Goal: Information Seeking & Learning: Learn about a topic

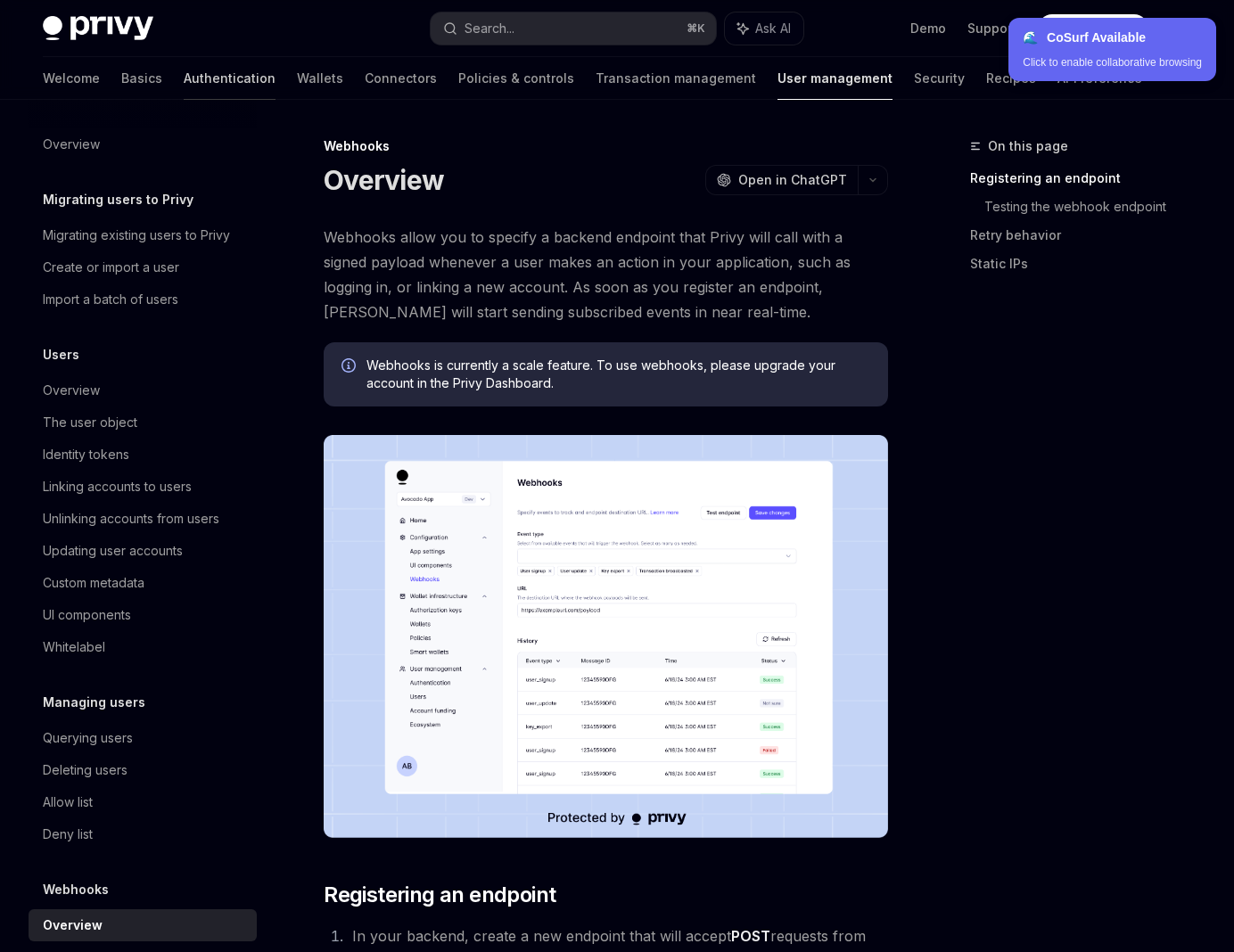
click at [183, 88] on link "Authentication" at bounding box center [229, 79] width 92 height 43
type textarea "*"
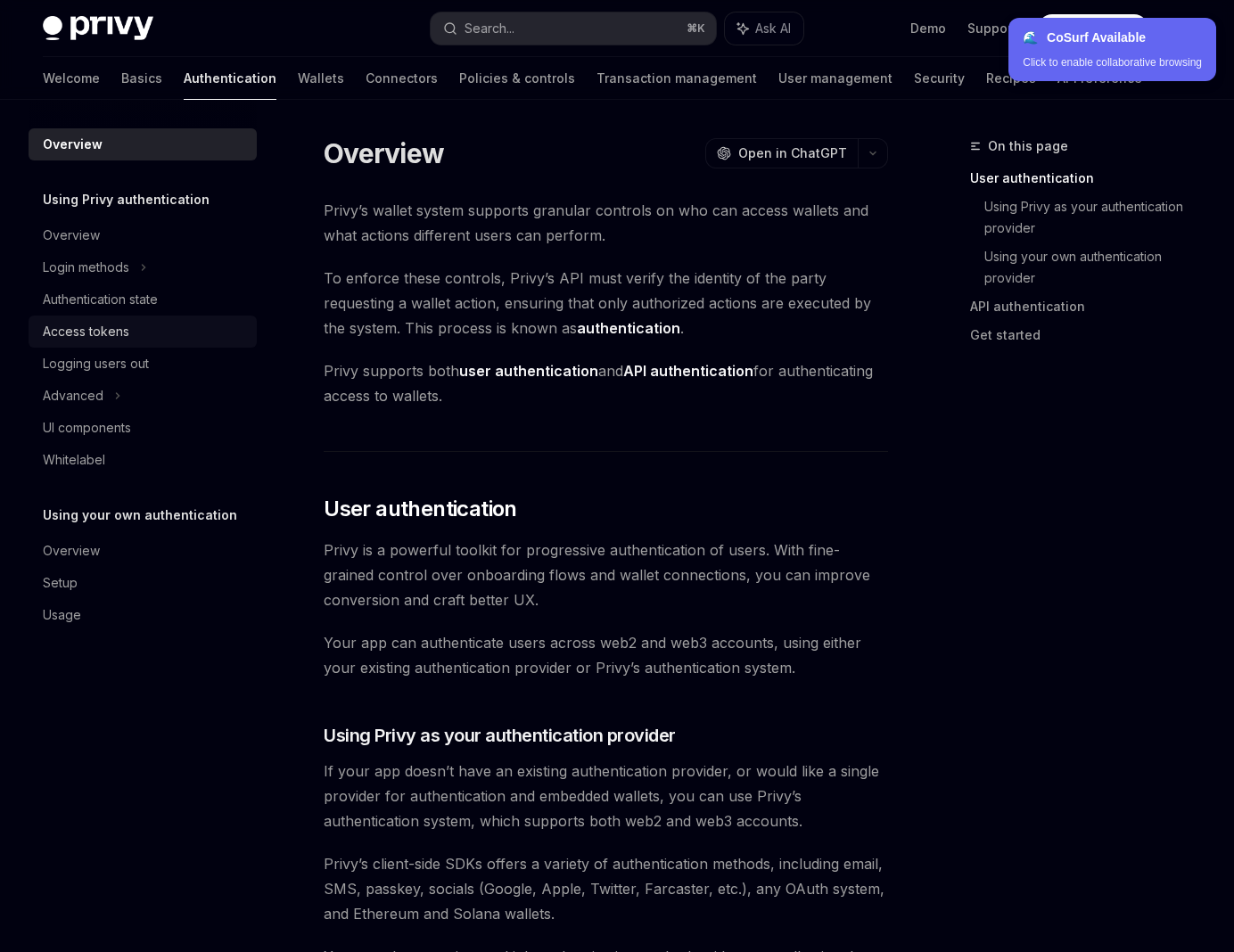
click at [113, 329] on div "Access tokens" at bounding box center [86, 332] width 87 height 21
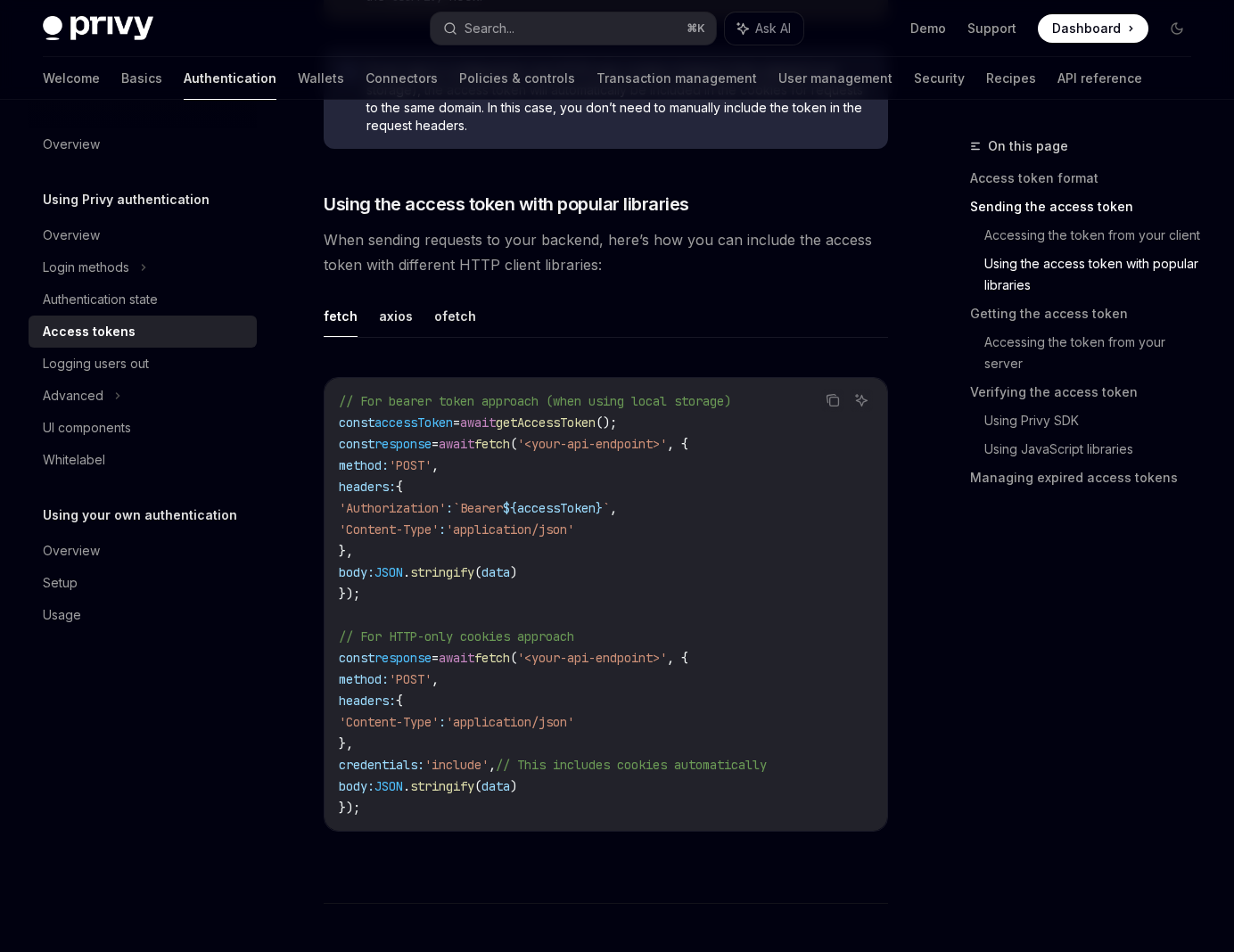
scroll to position [1539, 0]
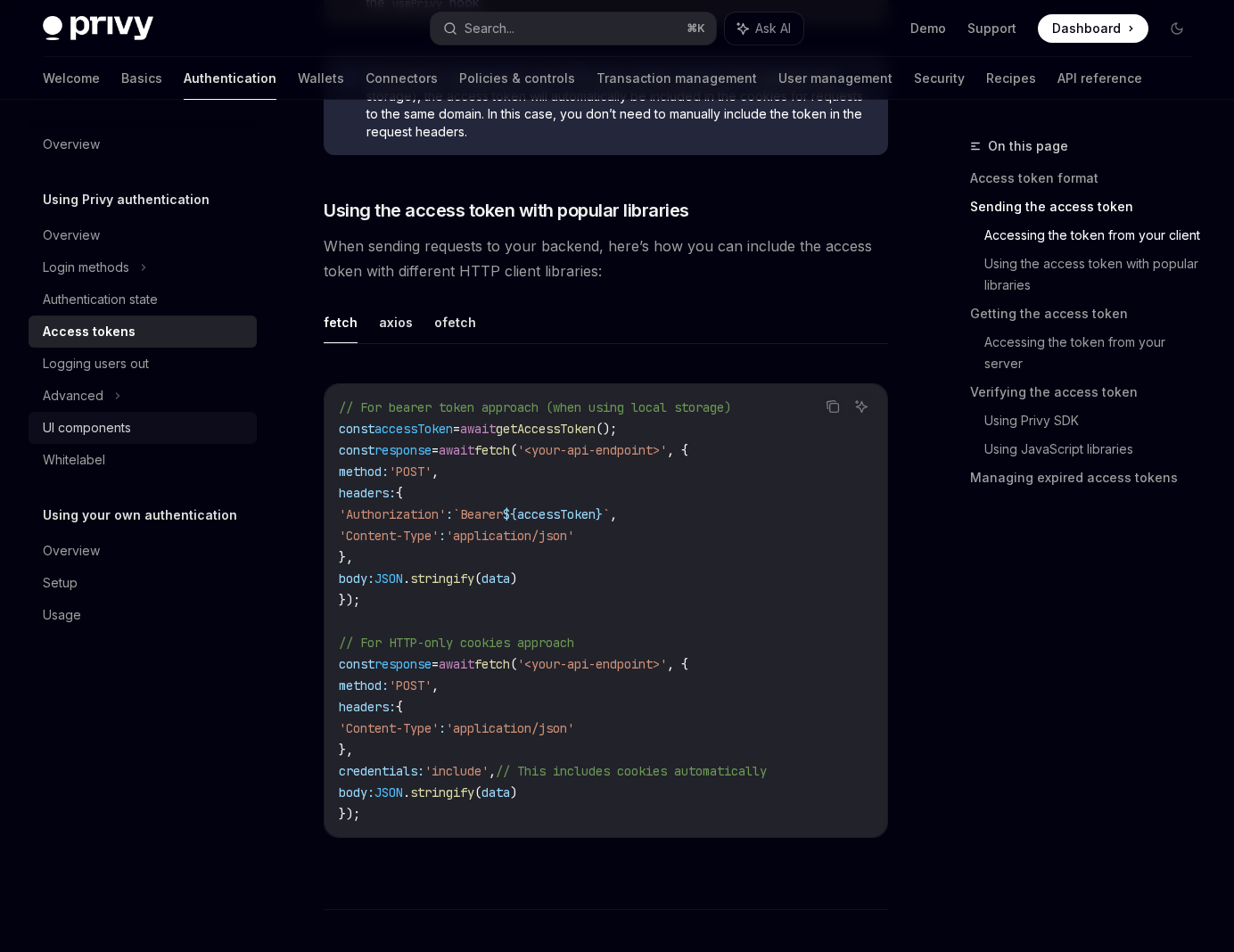
click at [131, 421] on div "UI components" at bounding box center [87, 428] width 89 height 21
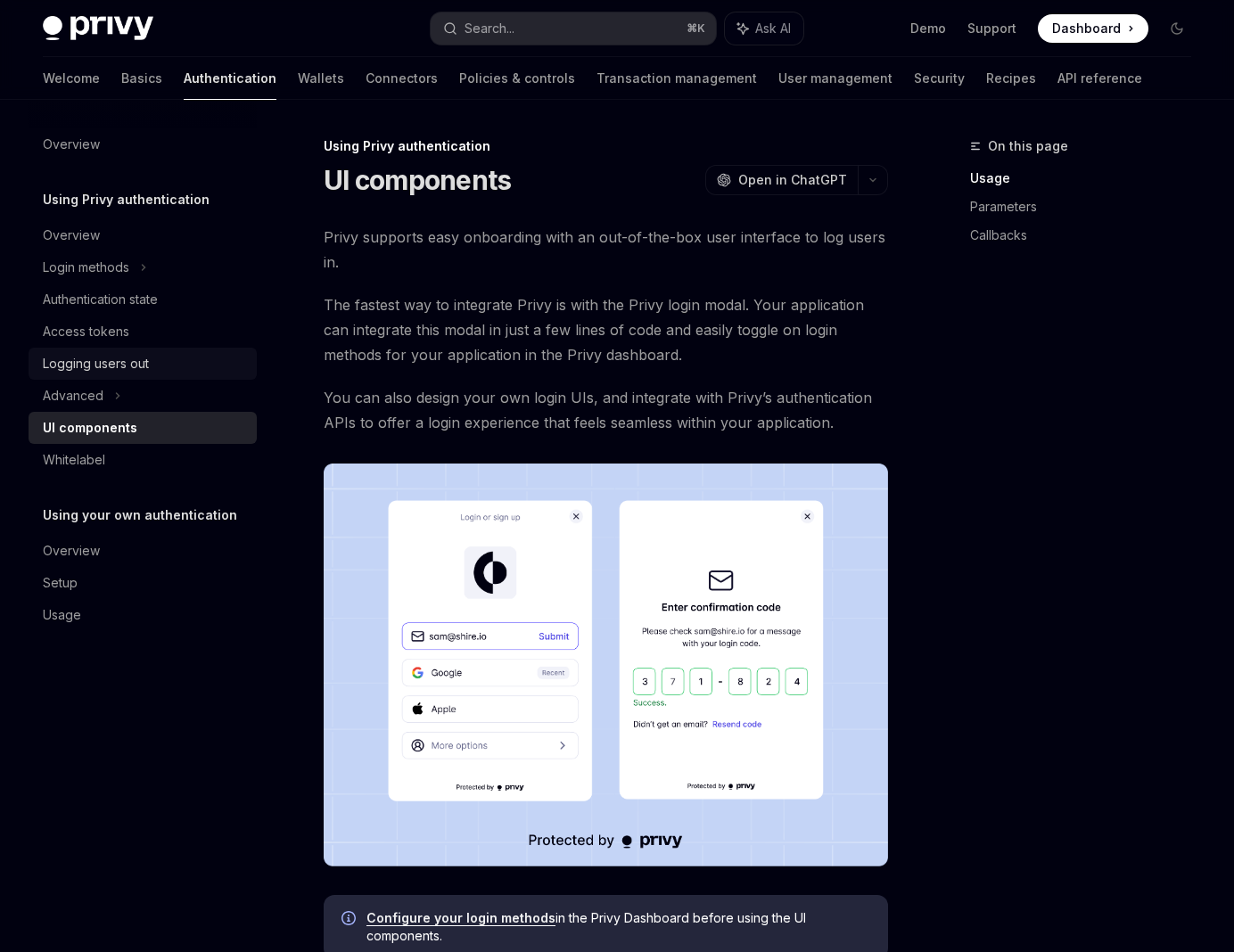
click at [142, 358] on div "Logging users out" at bounding box center [96, 364] width 106 height 21
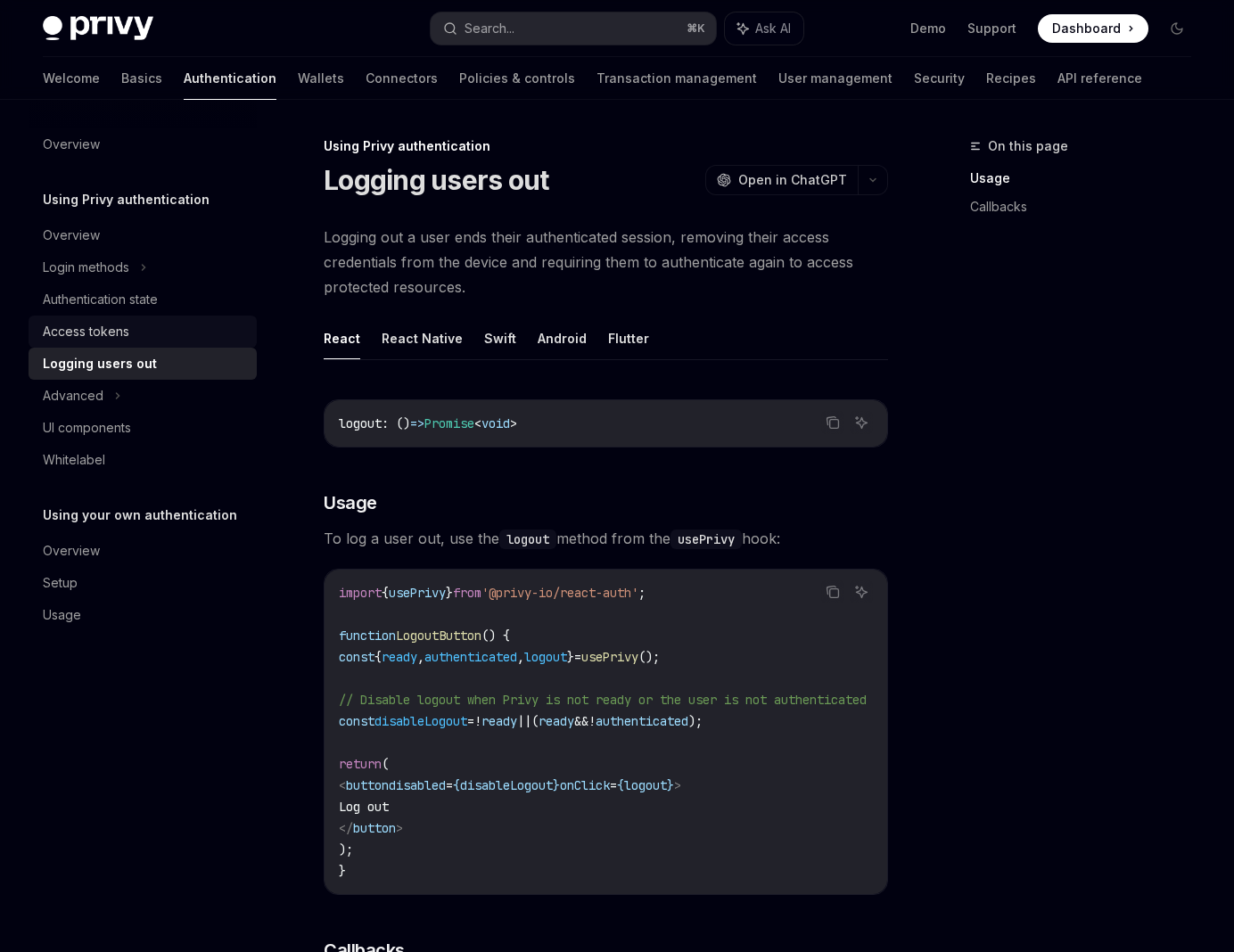
click at [164, 329] on div "Access tokens" at bounding box center [144, 332] width 203 height 21
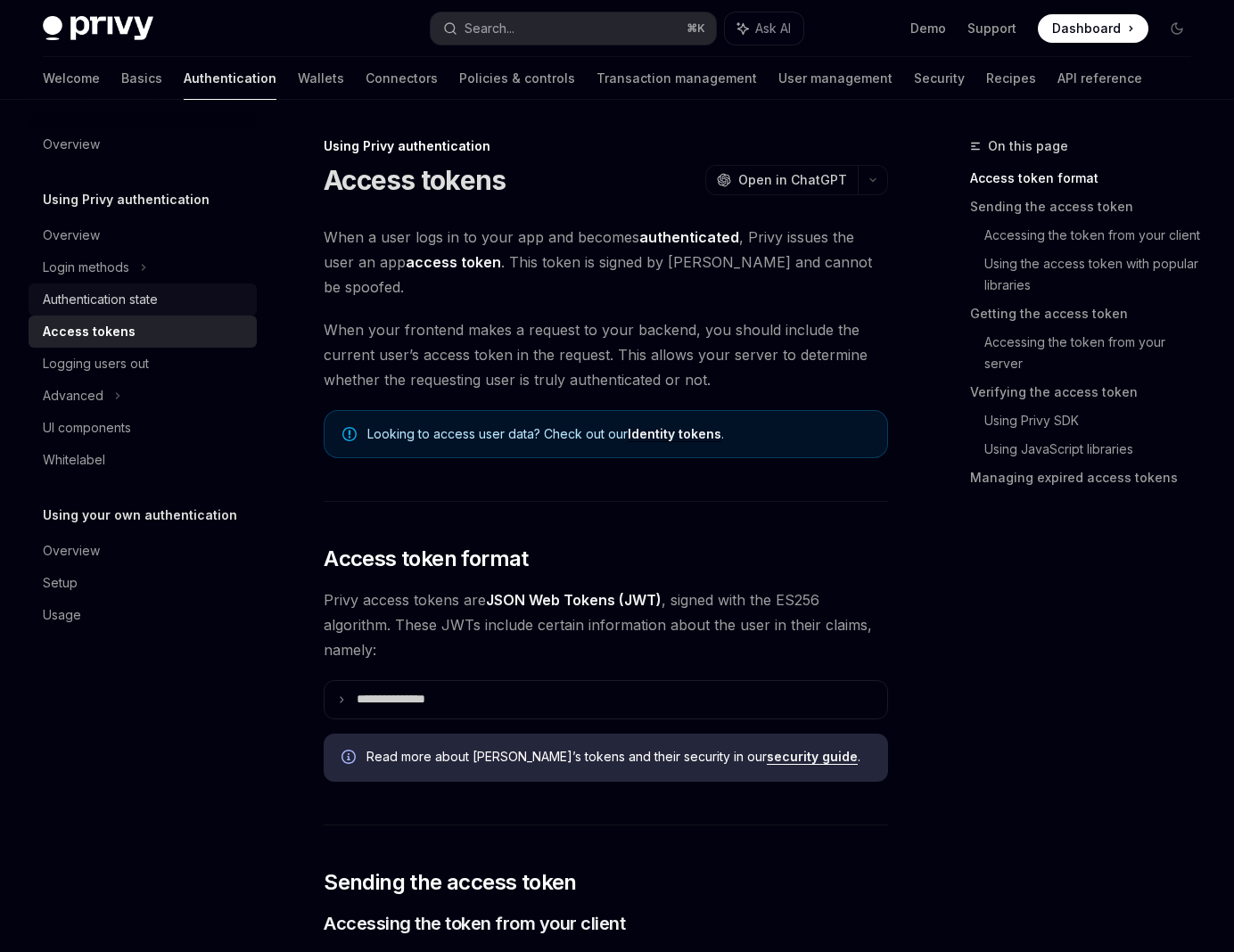
click at [200, 300] on div "Authentication state" at bounding box center [144, 299] width 203 height 21
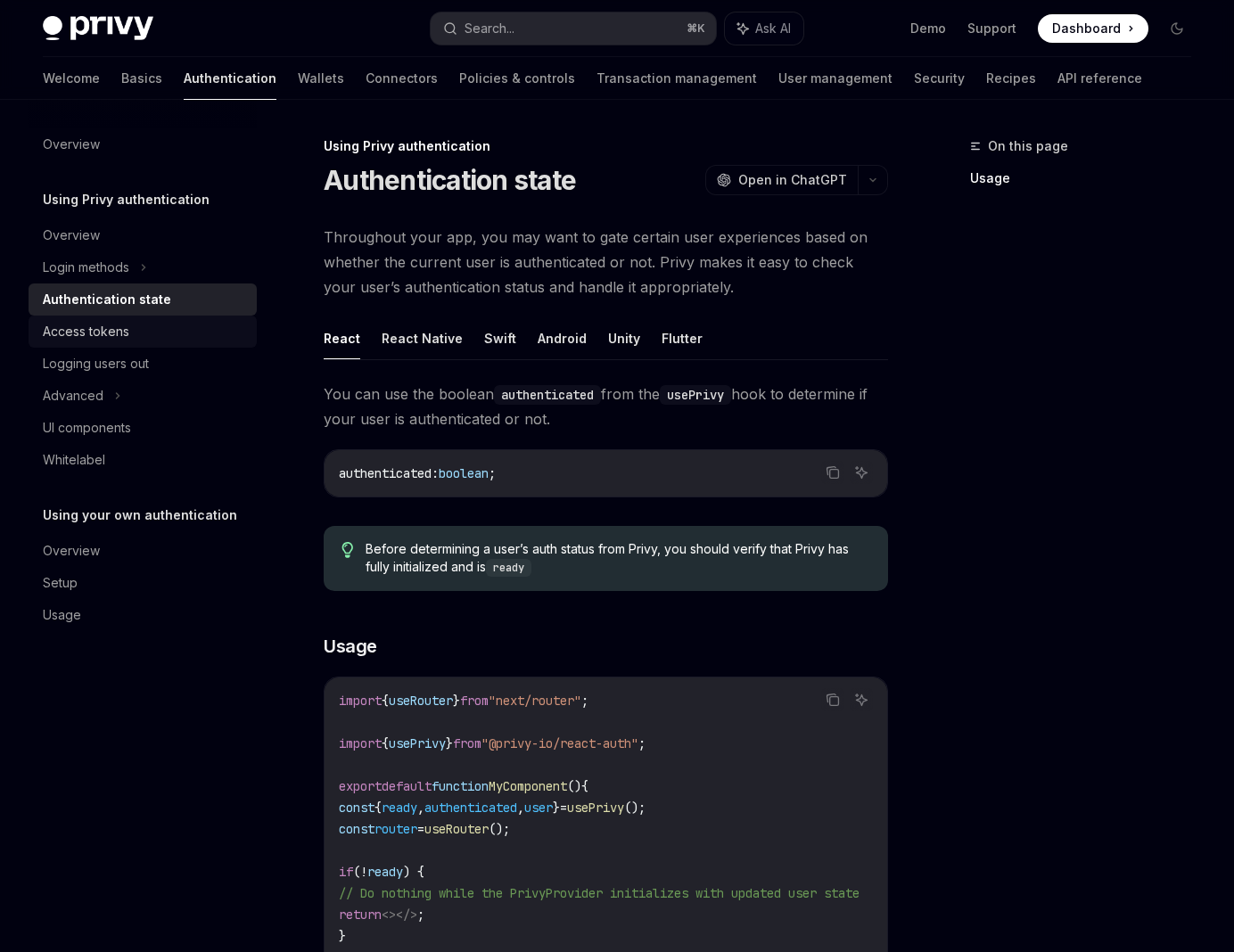
click at [166, 328] on div "Access tokens" at bounding box center [144, 332] width 203 height 21
type textarea "*"
